Goal: Information Seeking & Learning: Check status

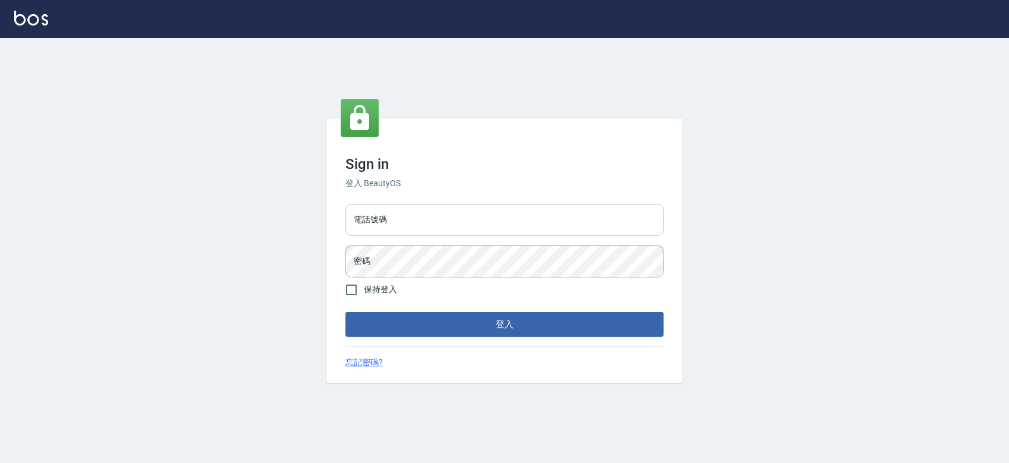
click at [504, 209] on input "電話號碼" at bounding box center [504, 220] width 318 height 32
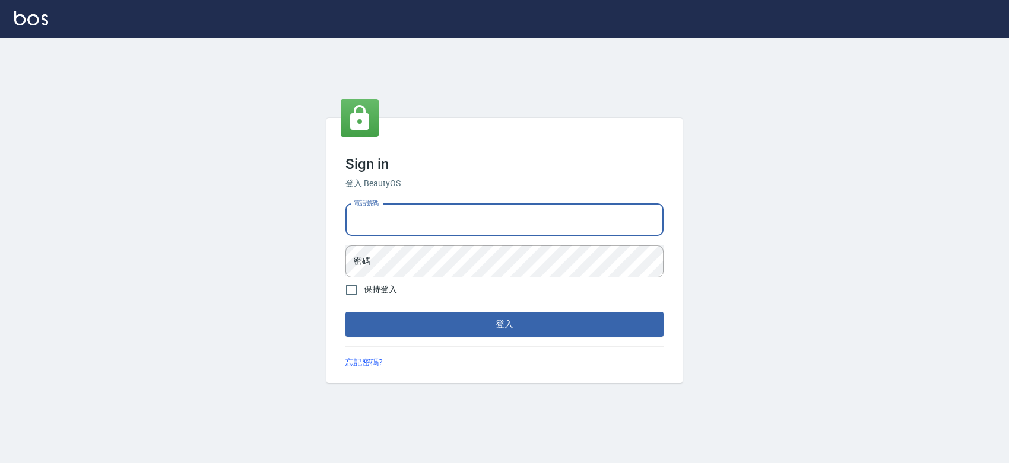
type input "0427061917"
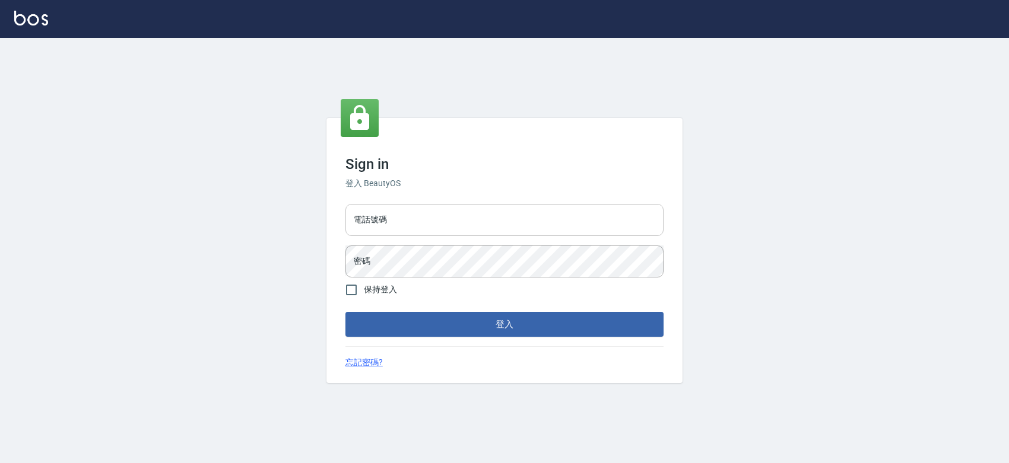
click at [418, 221] on input "電話號碼" at bounding box center [504, 220] width 318 height 32
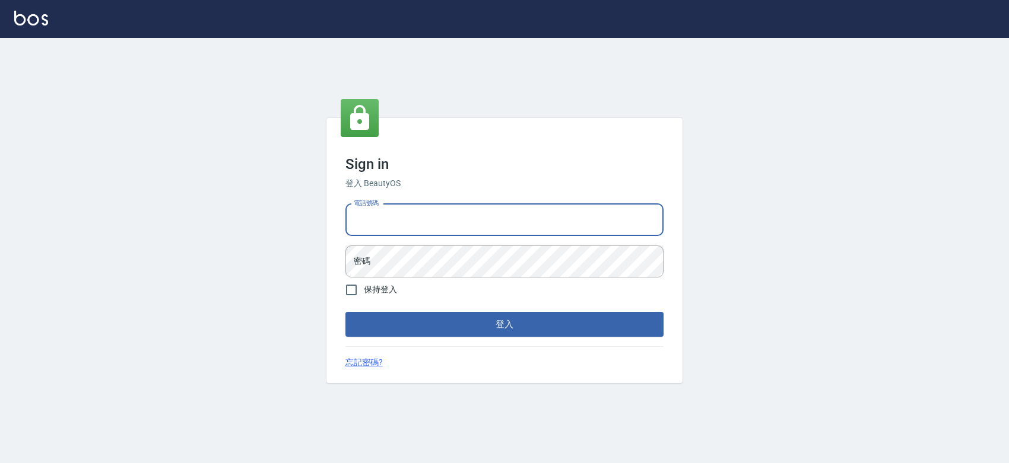
type input "0427061917"
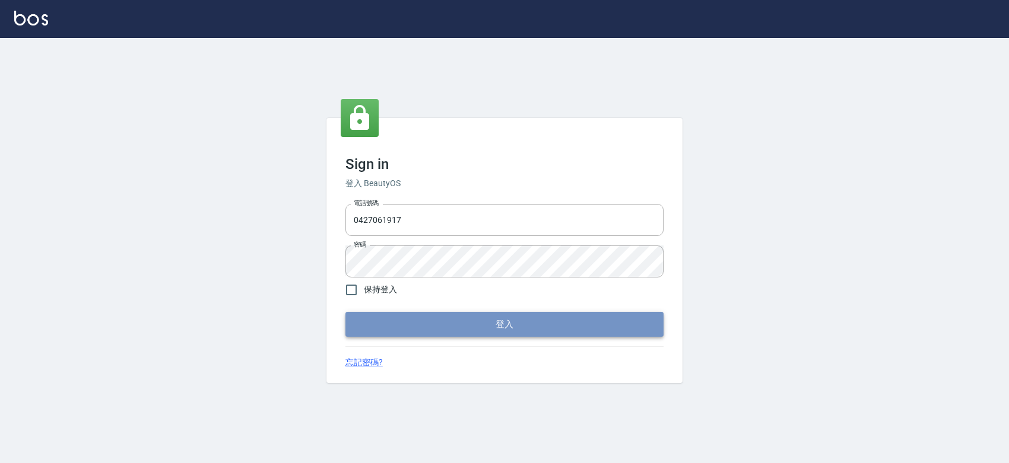
click at [478, 330] on button "登入" at bounding box center [504, 324] width 318 height 25
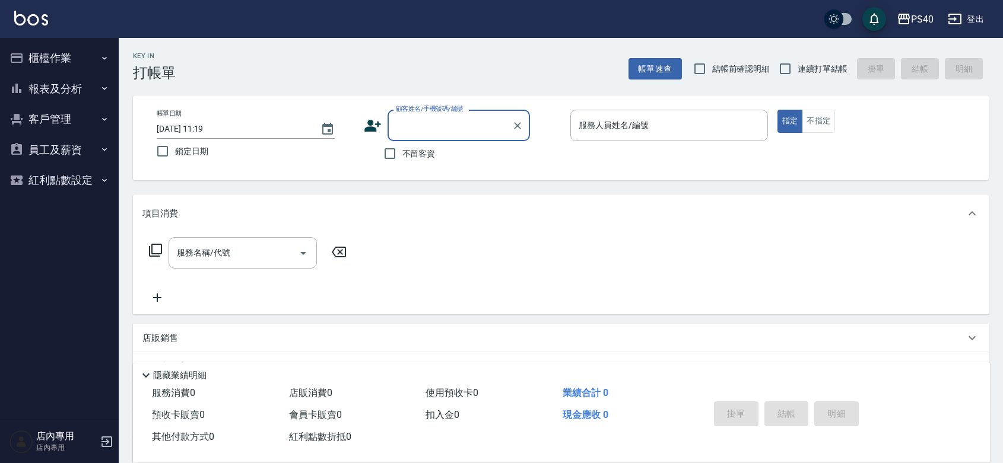
click at [57, 83] on button "報表及分析" at bounding box center [59, 89] width 109 height 31
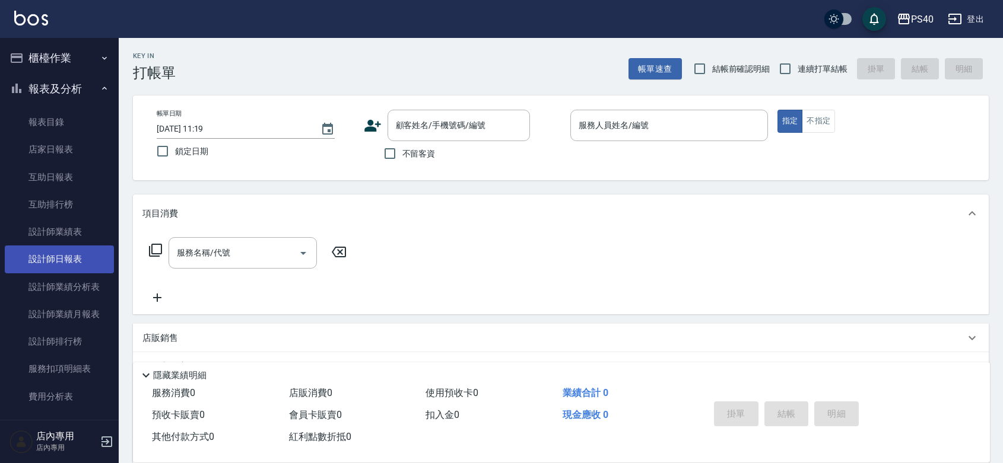
click at [75, 253] on link "設計師日報表" at bounding box center [59, 259] width 109 height 27
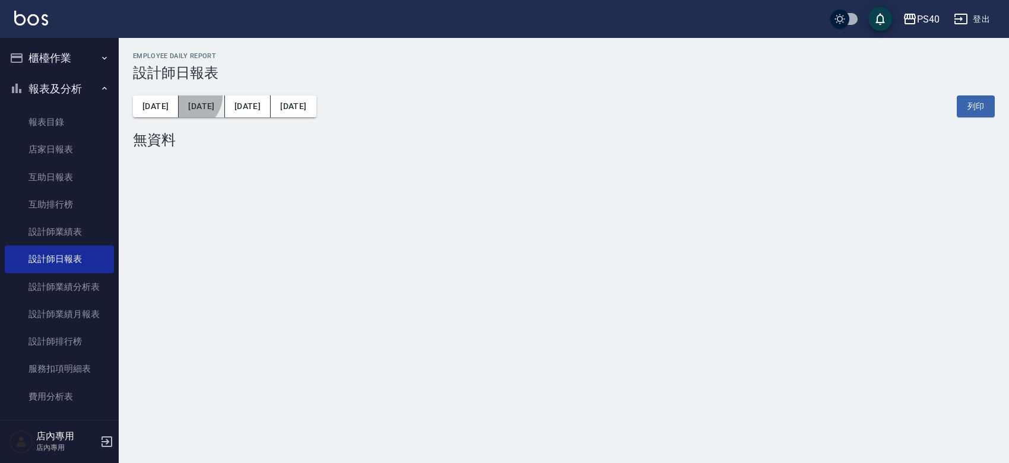
click at [179, 96] on button "昨天" at bounding box center [202, 107] width 46 height 22
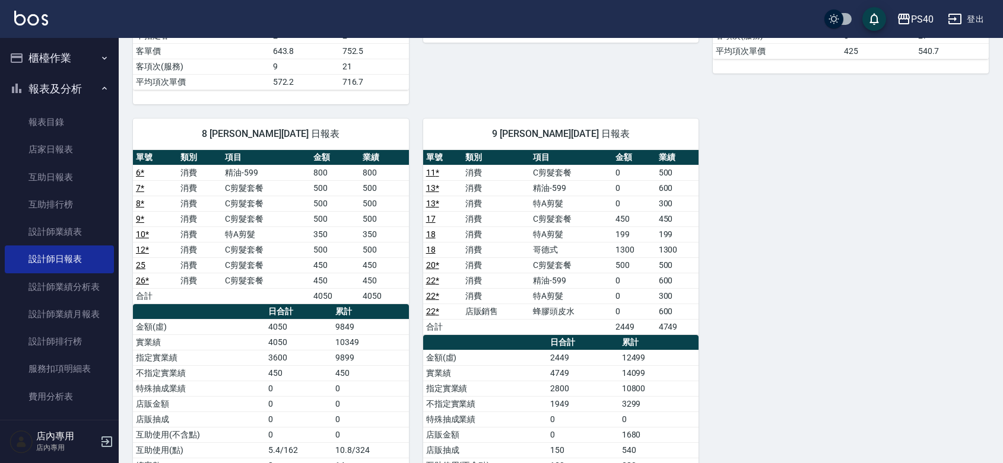
scroll to position [519, 0]
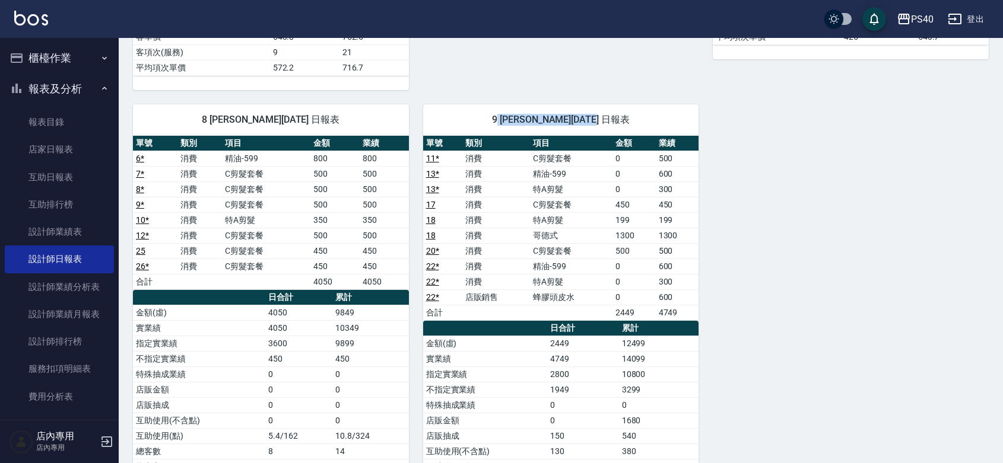
drag, startPoint x: 506, startPoint y: 120, endPoint x: 623, endPoint y: 120, distance: 117.5
click at [623, 120] on span "9 邱靖婷 10/04/2025 日報表" at bounding box center [560, 120] width 247 height 12
click at [751, 138] on div "1 蘇煜森 10/04/2025 日報表 單號 類別 項目 金額 業績 14 消費 C剪髮套餐 450 450 19 消費 特A剪髮 350 350 19 消…" at bounding box center [554, 90] width 870 height 984
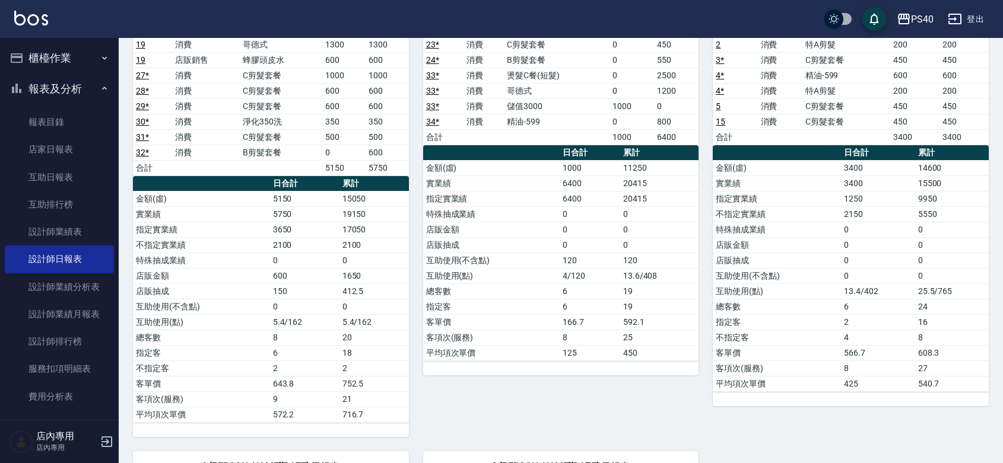
scroll to position [140, 0]
